Goal: Information Seeking & Learning: Learn about a topic

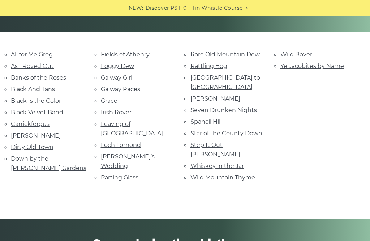
scroll to position [157, 0]
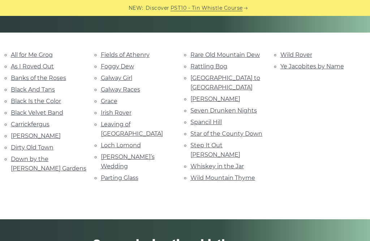
click at [25, 67] on link "As I Roved Out" at bounding box center [32, 66] width 43 height 7
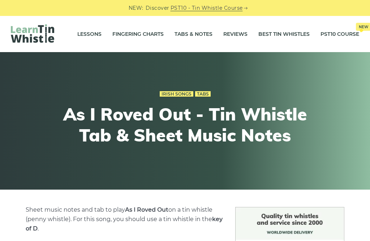
click at [128, 34] on link "Fingering Charts" at bounding box center [137, 34] width 51 height 18
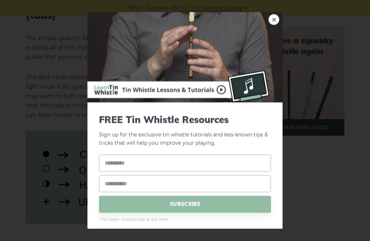
scroll to position [944, 0]
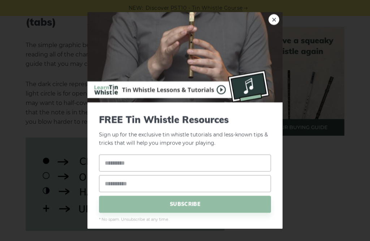
click at [278, 15] on link "×" at bounding box center [273, 19] width 11 height 11
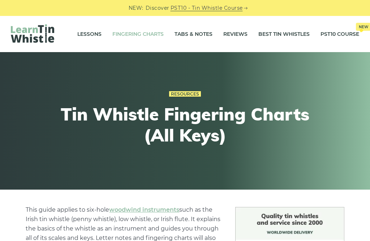
scroll to position [0, 0]
click at [196, 34] on link "Tabs & Notes" at bounding box center [194, 34] width 38 height 18
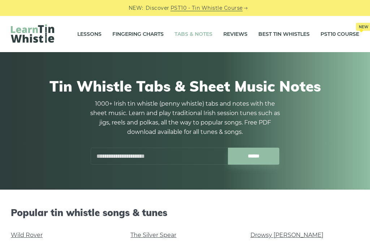
click at [291, 30] on link "Best Tin Whistles" at bounding box center [283, 34] width 51 height 18
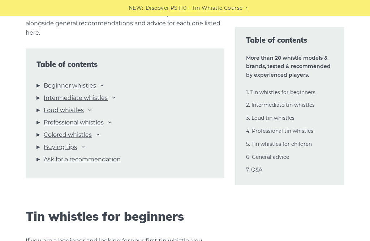
scroll to position [772, 0]
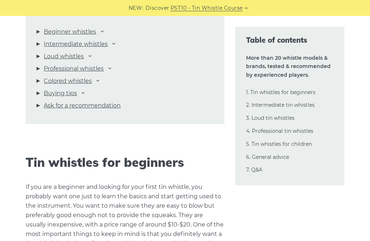
click at [99, 31] on icon at bounding box center [102, 31] width 6 height 6
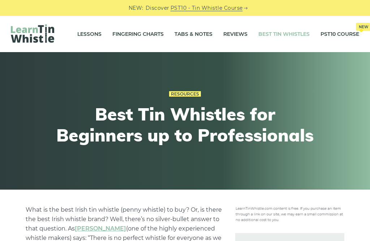
scroll to position [0, 0]
click at [86, 37] on link "Lessons" at bounding box center [89, 34] width 24 height 18
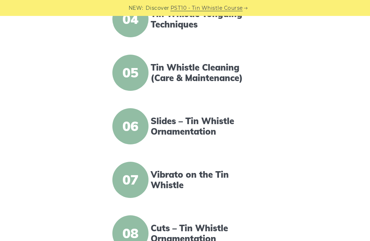
scroll to position [401, 0]
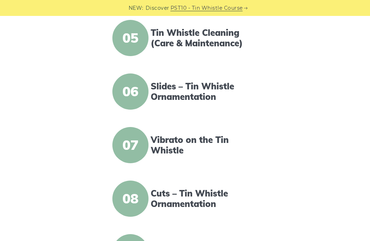
click at [201, 146] on link "Vibrato on the Tin Whistle" at bounding box center [205, 144] width 109 height 21
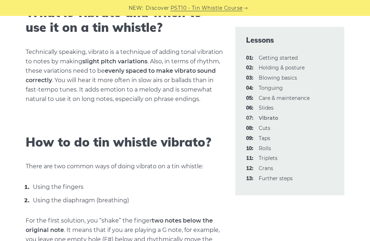
scroll to position [296, 0]
click at [275, 85] on link "04: Tonguing" at bounding box center [271, 88] width 24 height 7
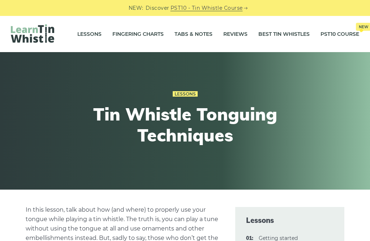
click at [124, 33] on link "Fingering Charts" at bounding box center [137, 34] width 51 height 18
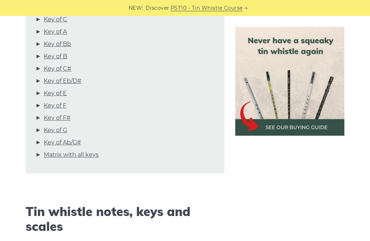
scroll to position [242, 0]
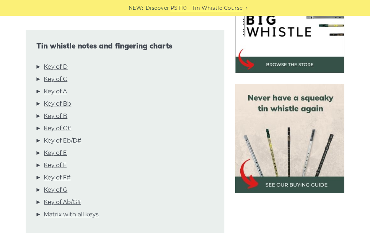
click at [49, 108] on link "Key of Bb" at bounding box center [57, 103] width 27 height 9
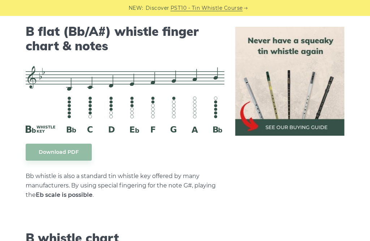
scroll to position [2207, 0]
